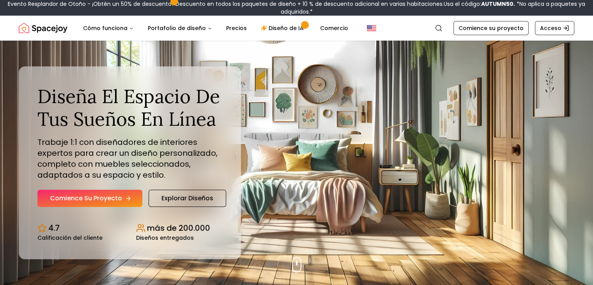
click at [113, 198] on font "Comience su proyecto" at bounding box center [86, 198] width 72 height 9
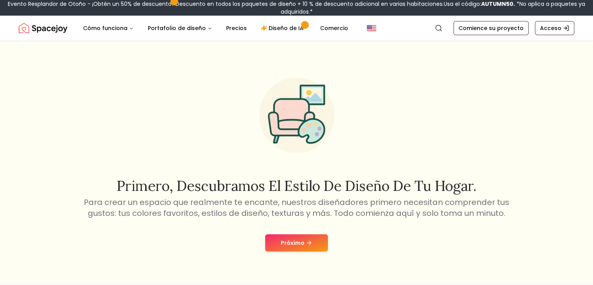
click at [290, 242] on font "Próximo" at bounding box center [293, 243] width 24 height 8
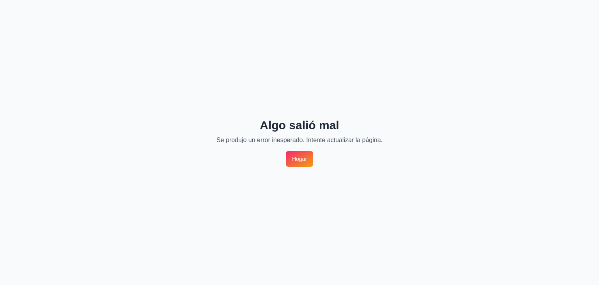
click at [301, 156] on font "Hogar" at bounding box center [299, 159] width 15 height 6
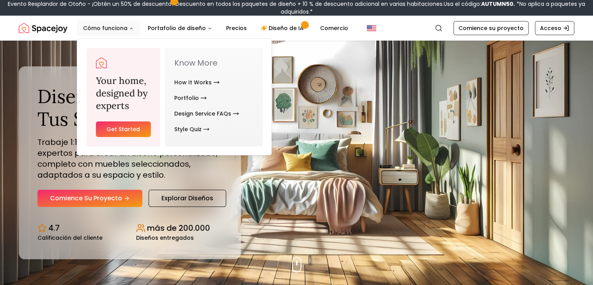
click at [97, 22] on button "Cómo funciona" at bounding box center [108, 28] width 63 height 16
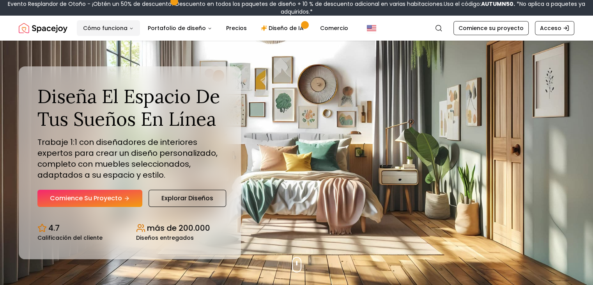
click at [97, 22] on button "Cómo funciona" at bounding box center [108, 28] width 63 height 16
click at [93, 206] on link "Comience su proyecto" at bounding box center [89, 198] width 105 height 17
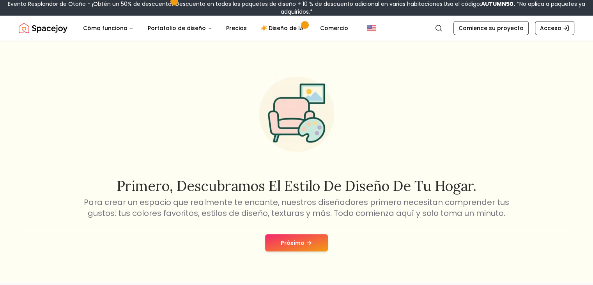
click at [286, 244] on font "Próximo" at bounding box center [293, 243] width 24 height 8
